Goal: Information Seeking & Learning: Understand process/instructions

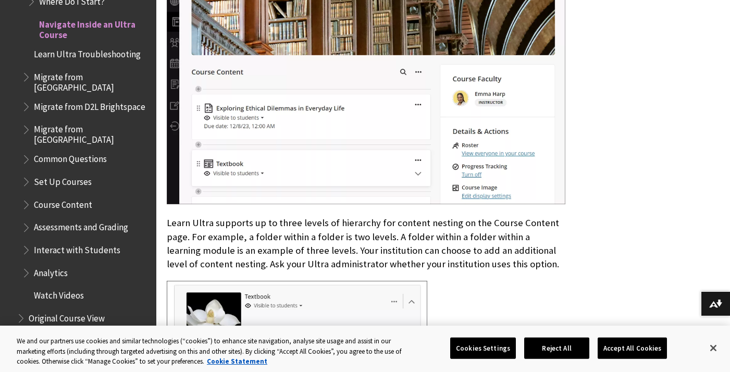
scroll to position [636, 0]
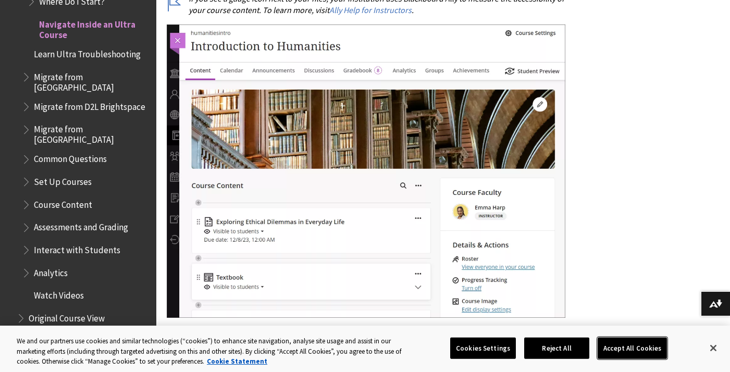
click at [648, 341] on button "Accept All Cookies" at bounding box center [631, 348] width 69 height 22
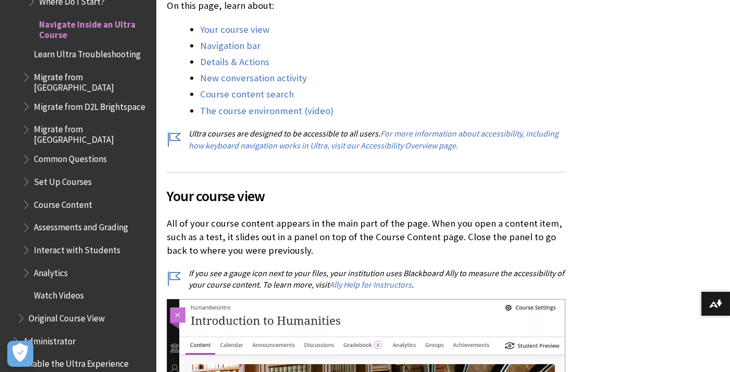
scroll to position [0, 0]
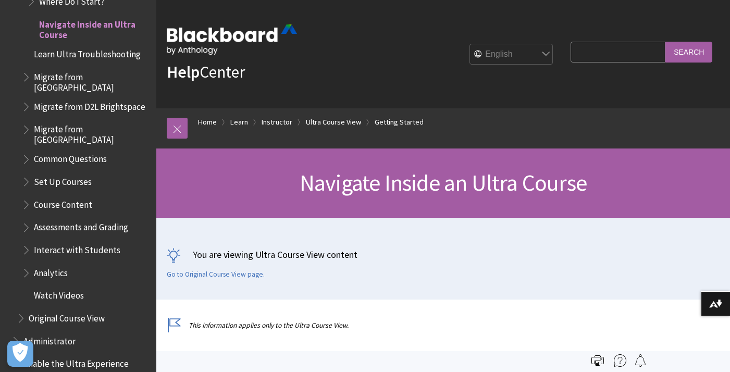
click at [622, 53] on input "Search Query" at bounding box center [617, 52] width 95 height 20
type input "merge courses"
click at [665, 42] on input "Search" at bounding box center [688, 52] width 47 height 20
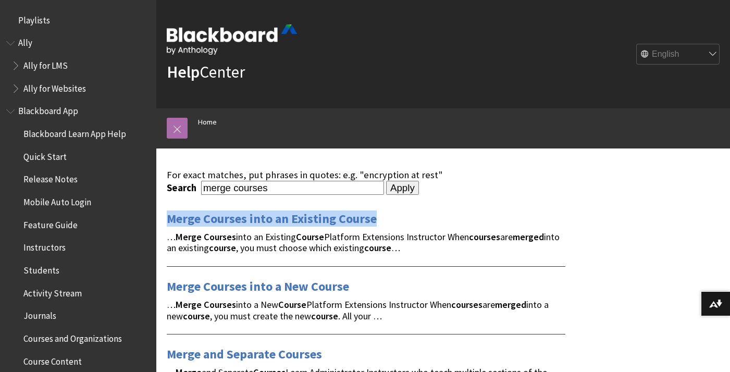
click at [184, 133] on link at bounding box center [177, 128] width 21 height 21
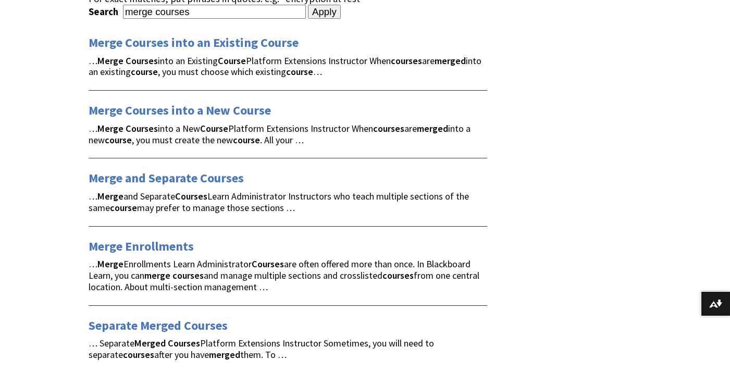
scroll to position [187, 0]
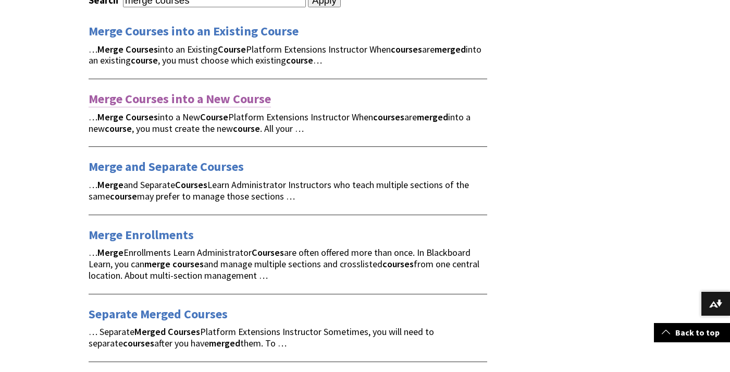
click at [218, 98] on link "Merge Courses into a New Course" at bounding box center [180, 99] width 182 height 17
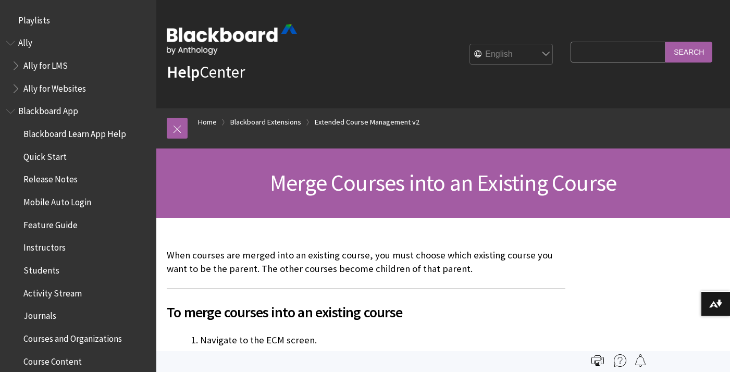
scroll to position [1167, 0]
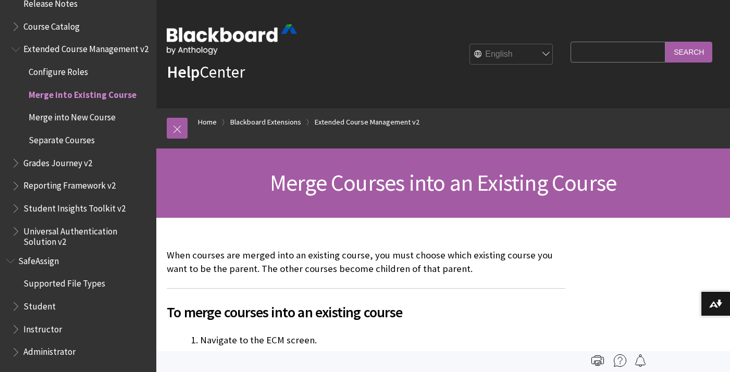
click at [407, 266] on p "When courses are merged into an existing course, you must choose which existing…" at bounding box center [366, 261] width 398 height 27
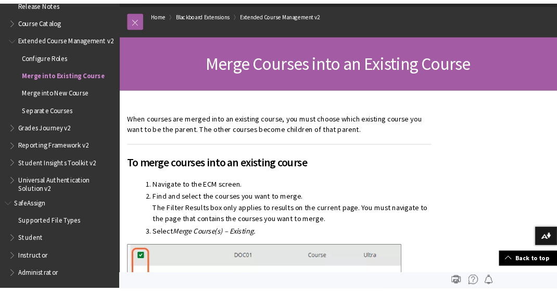
scroll to position [103, 0]
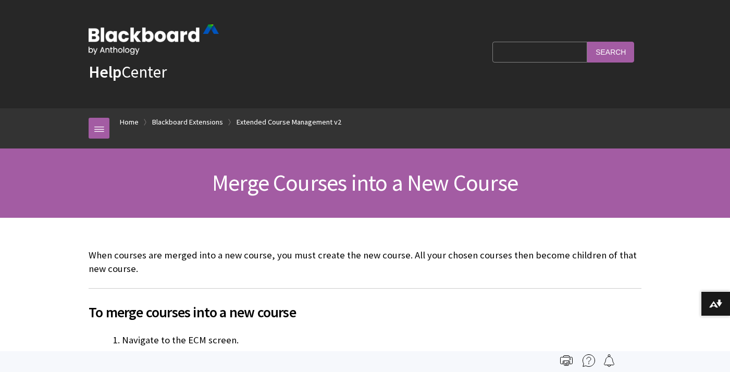
scroll to position [1167, 0]
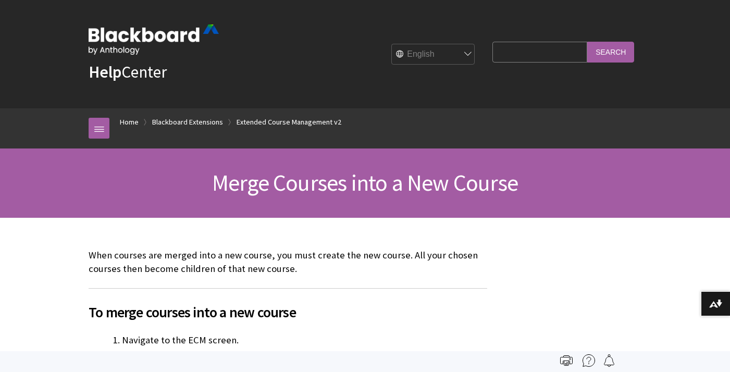
click at [471, 291] on h2 "To merge courses into a new course" at bounding box center [288, 305] width 398 height 35
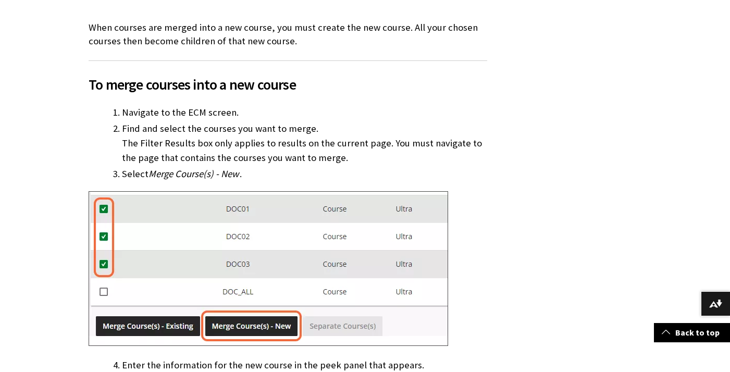
scroll to position [229, 0]
